Goal: Task Accomplishment & Management: Manage account settings

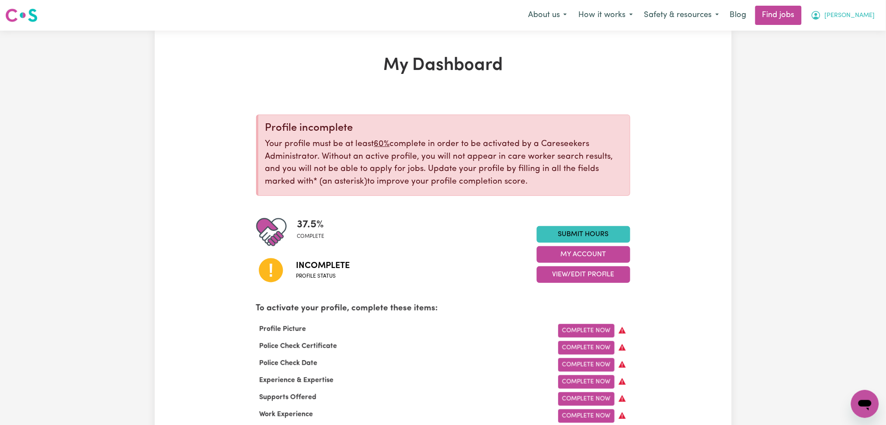
click at [869, 24] on button "[PERSON_NAME]" at bounding box center [843, 15] width 76 height 18
click at [853, 62] on link "Logout" at bounding box center [845, 67] width 69 height 17
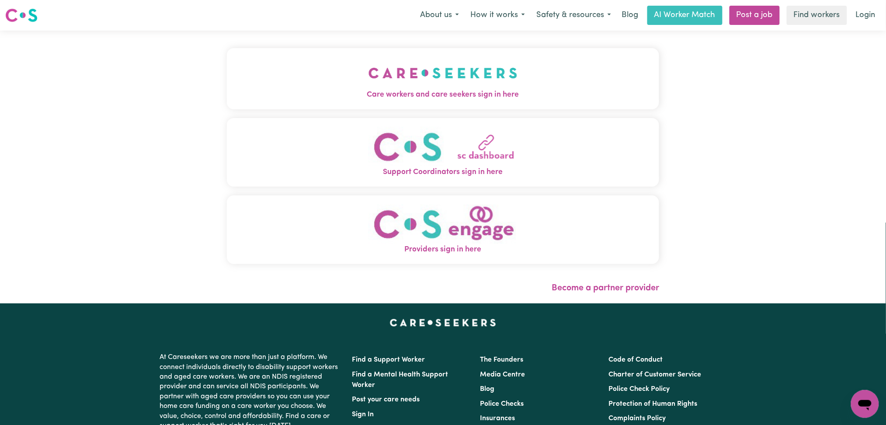
click at [368, 80] on img "Care workers and care seekers sign in here" at bounding box center [442, 73] width 149 height 32
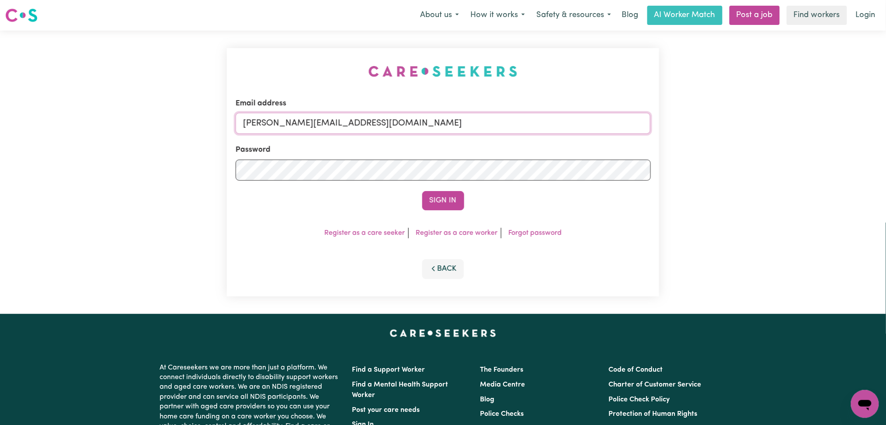
drag, startPoint x: 245, startPoint y: 128, endPoint x: 287, endPoint y: 136, distance: 42.7
click at [247, 128] on input "[PERSON_NAME][EMAIL_ADDRESS][DOMAIN_NAME]" at bounding box center [442, 123] width 415 height 21
drag, startPoint x: 287, startPoint y: 111, endPoint x: 291, endPoint y: 120, distance: 10.4
click at [287, 112] on div "Email address Superuser~[EMAIL_ADDRESS][DOMAIN_NAME]" at bounding box center [442, 116] width 415 height 36
paste input "kelvinwahome55@g"
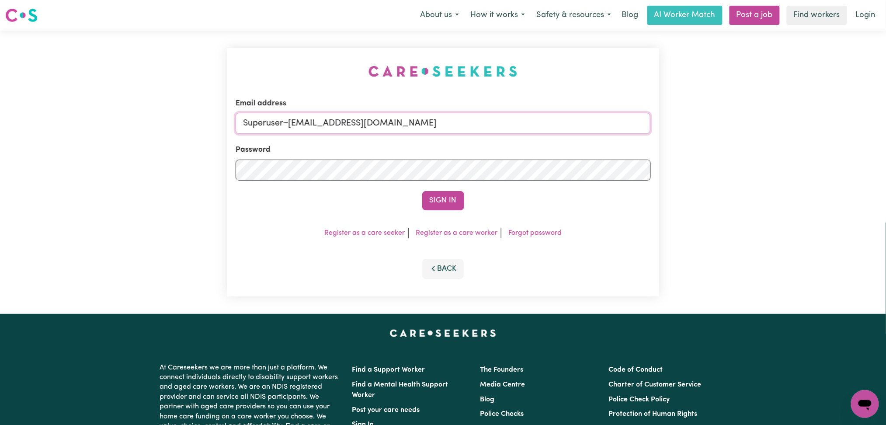
drag, startPoint x: 287, startPoint y: 120, endPoint x: 529, endPoint y: 123, distance: 242.5
click at [529, 123] on input "Superuser~[EMAIL_ADDRESS][DOMAIN_NAME]" at bounding box center [442, 123] width 415 height 21
type input "Superuser~[EMAIL_ADDRESS][DOMAIN_NAME]"
click at [458, 199] on button "Sign In" at bounding box center [443, 200] width 42 height 19
